Goal: Transaction & Acquisition: Purchase product/service

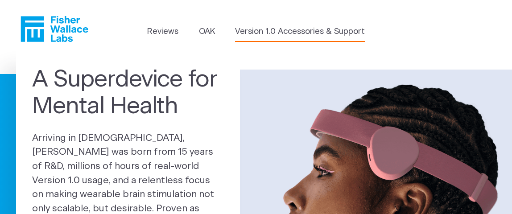
click at [315, 33] on link "Version 1.0 Accessories & Support" at bounding box center [300, 32] width 130 height 12
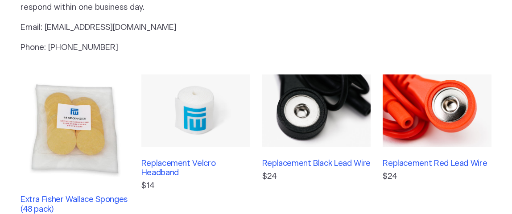
scroll to position [223, 0]
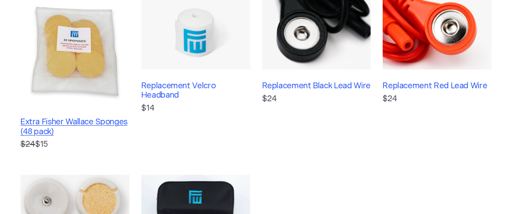
click at [39, 124] on h3 "Extra Fisher Wallace Sponges (48 pack)" at bounding box center [75, 127] width 109 height 19
click at [322, 85] on h3 "Replacement Black Lead Wire" at bounding box center [316, 87] width 109 height 10
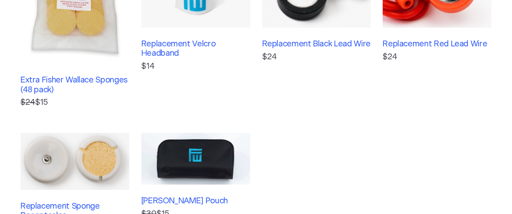
scroll to position [357, 0]
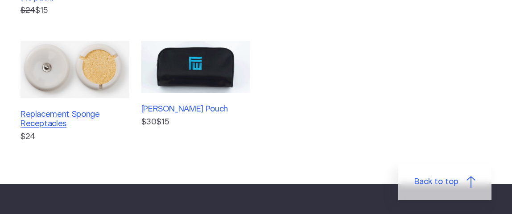
click at [62, 118] on h3 "Replacement Sponge Receptacles" at bounding box center [75, 119] width 109 height 19
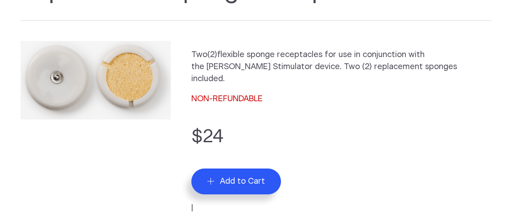
scroll to position [89, 0]
click at [227, 176] on span "Add to Cart" at bounding box center [242, 181] width 45 height 10
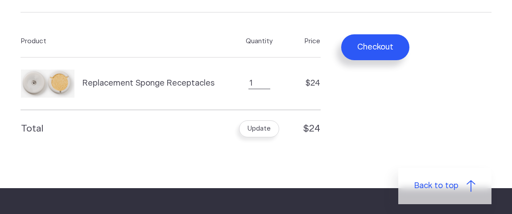
scroll to position [89, 0]
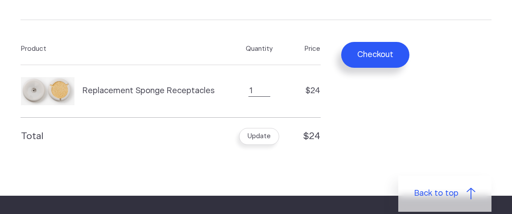
click at [257, 138] on button "Update" at bounding box center [259, 136] width 40 height 17
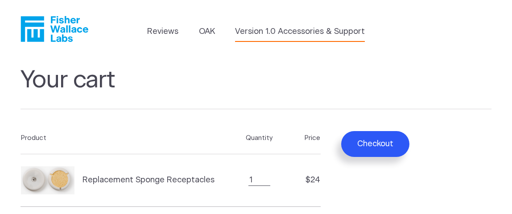
click at [292, 35] on link "Version 1.0 Accessories & Support" at bounding box center [300, 32] width 130 height 12
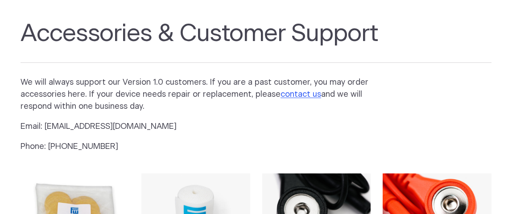
scroll to position [178, 0]
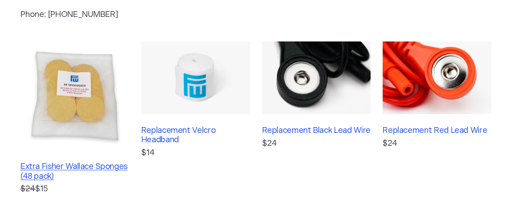
click at [59, 167] on h3 "Extra Fisher Wallace Sponges (48 pack)" at bounding box center [75, 171] width 109 height 19
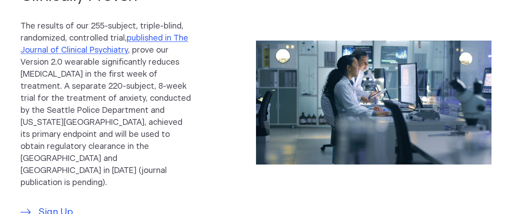
scroll to position [268, 0]
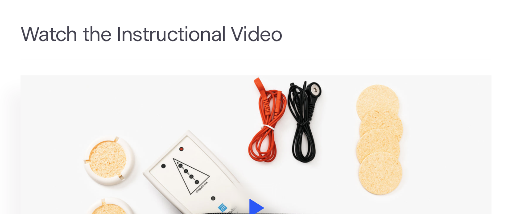
scroll to position [1115, 0]
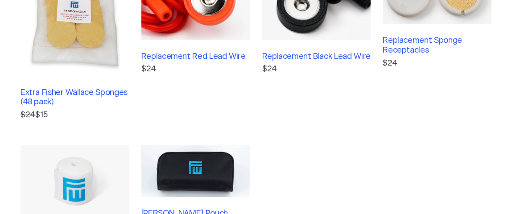
scroll to position [178, 0]
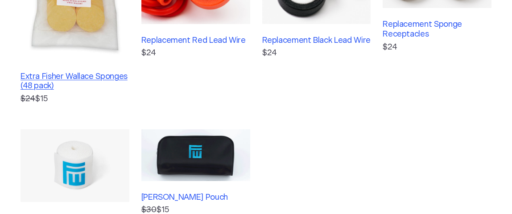
click at [50, 80] on h3 "Extra Fisher Wallace Sponges (48 pack)" at bounding box center [75, 81] width 109 height 19
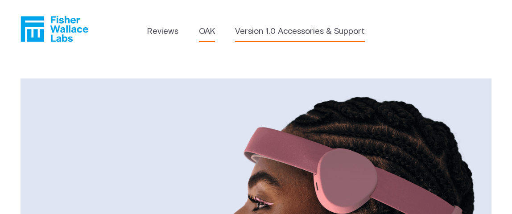
click at [308, 34] on link "Version 1.0 Accessories & Support" at bounding box center [300, 32] width 130 height 12
click at [39, 32] on icon "Fisher Wallace" at bounding box center [55, 29] width 68 height 26
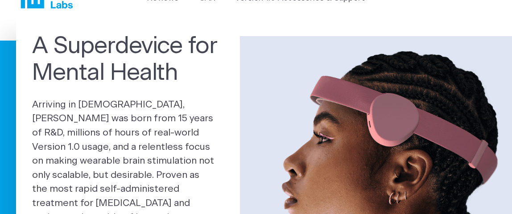
scroll to position [178, 0]
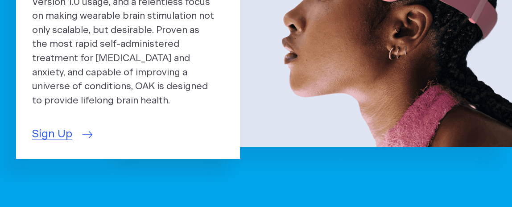
click at [55, 126] on span "Sign Up" at bounding box center [52, 134] width 40 height 17
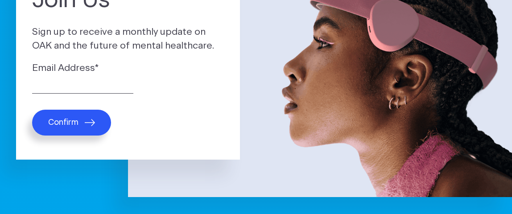
scroll to position [134, 0]
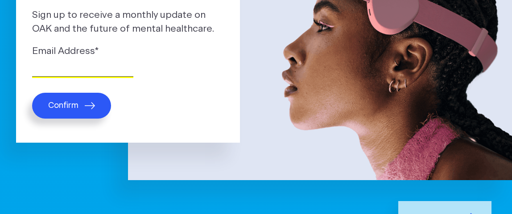
click at [70, 66] on input "Email Address *" at bounding box center [82, 70] width 101 height 14
type input "cmeek@meekcompanies.com"
click at [66, 106] on span "Confirm" at bounding box center [63, 106] width 30 height 10
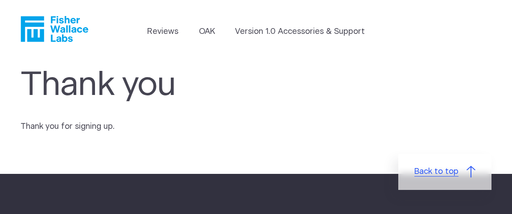
click at [440, 174] on span "Back to top" at bounding box center [437, 172] width 44 height 12
click at [448, 172] on span "Back to top" at bounding box center [437, 172] width 44 height 12
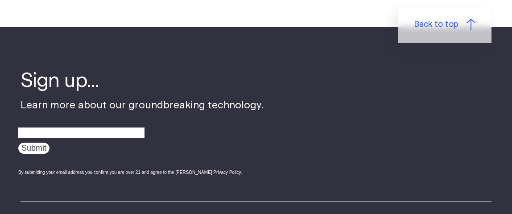
scroll to position [178, 0]
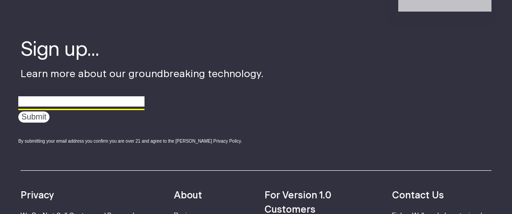
click at [83, 103] on input "email" at bounding box center [81, 102] width 126 height 14
type input "cmeek@meekcompanies.com"
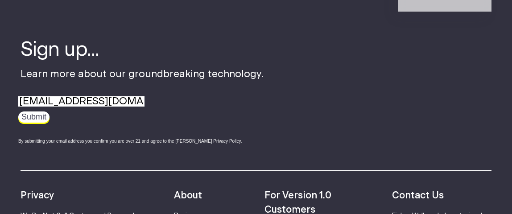
click at [37, 120] on input "Submit" at bounding box center [33, 117] width 31 height 11
